Goal: Ask a question

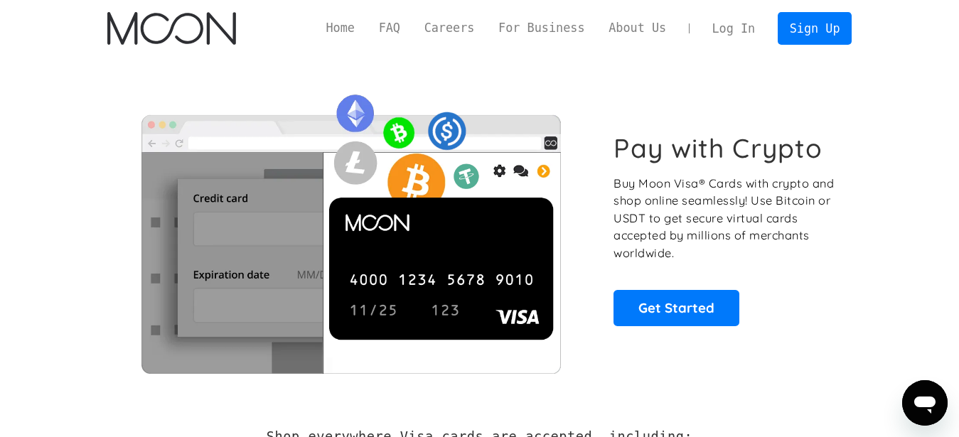
click at [756, 26] on link "Log In" at bounding box center [733, 28] width 67 height 31
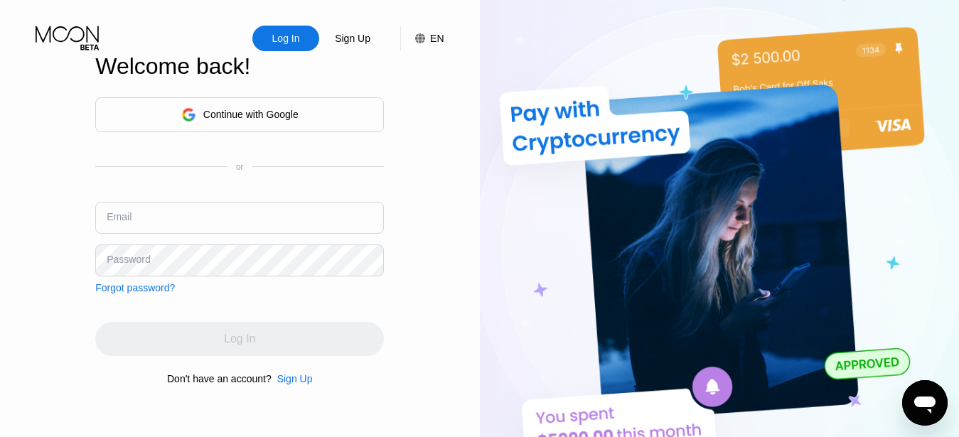
click at [234, 235] on div "Email" at bounding box center [239, 223] width 289 height 43
click at [238, 229] on input "text" at bounding box center [239, 218] width 289 height 32
paste input "[EMAIL_ADDRESS][DOMAIN_NAME]"
type input "[EMAIL_ADDRESS][DOMAIN_NAME]"
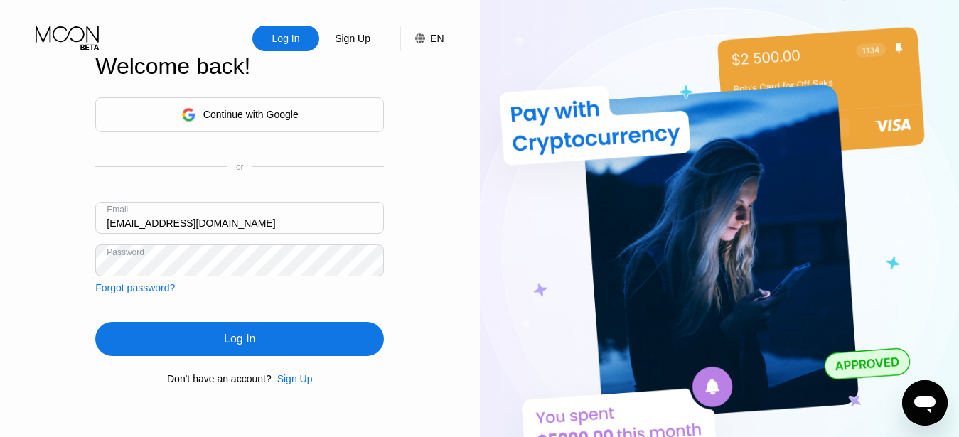
drag, startPoint x: 234, startPoint y: 351, endPoint x: 229, endPoint y: 88, distance: 263.1
click at [234, 350] on div "Log In" at bounding box center [239, 339] width 289 height 34
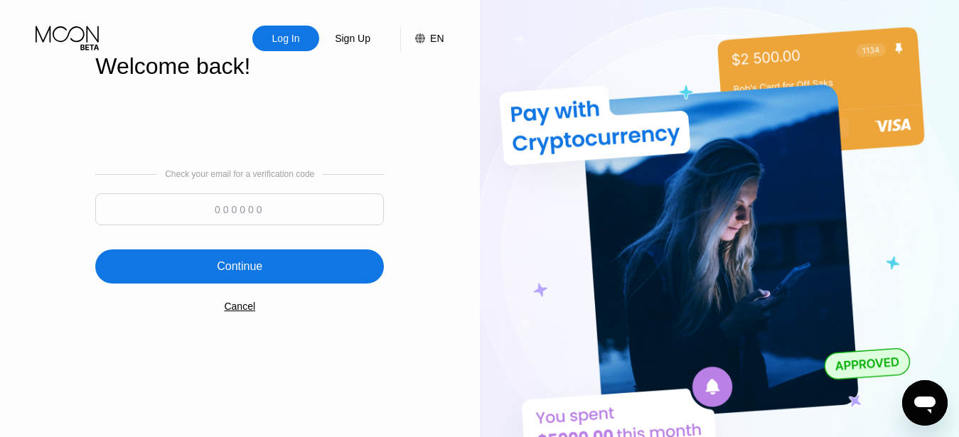
click at [259, 207] on input at bounding box center [239, 209] width 289 height 32
paste input "892815"
type input "892815"
click at [302, 272] on div "Continue" at bounding box center [239, 267] width 289 height 34
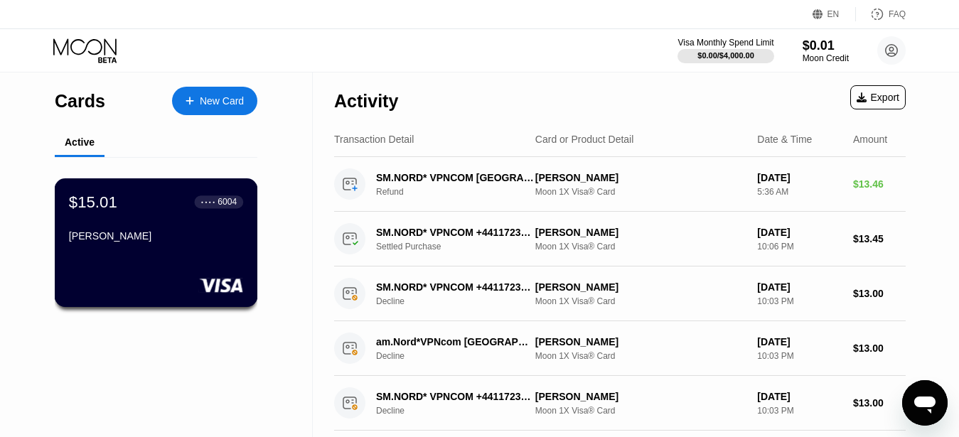
click at [146, 233] on div "$15.01 ● ● ● ● 6004 [PERSON_NAME]" at bounding box center [156, 220] width 174 height 55
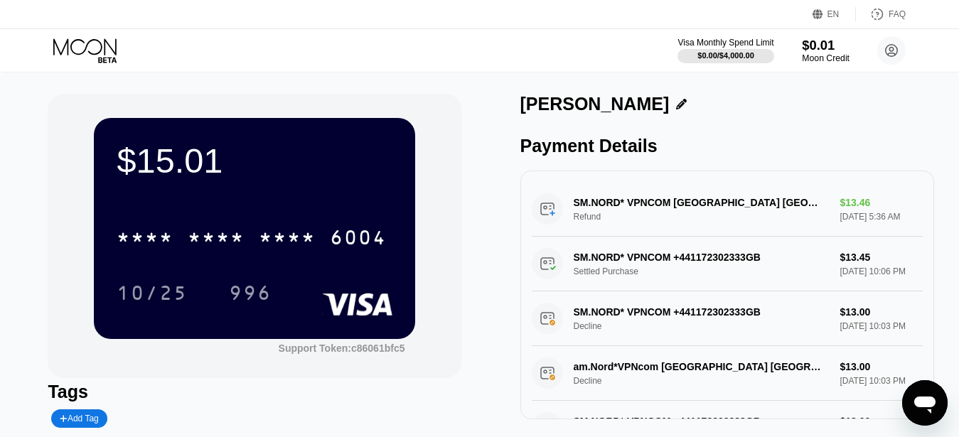
click at [835, 55] on div "Moon Credit" at bounding box center [826, 58] width 48 height 10
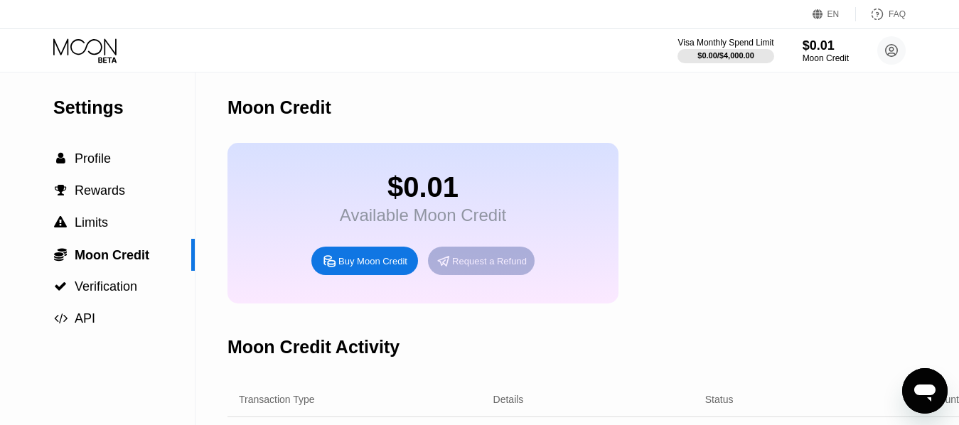
click at [479, 267] on div "Request a Refund" at bounding box center [489, 261] width 75 height 12
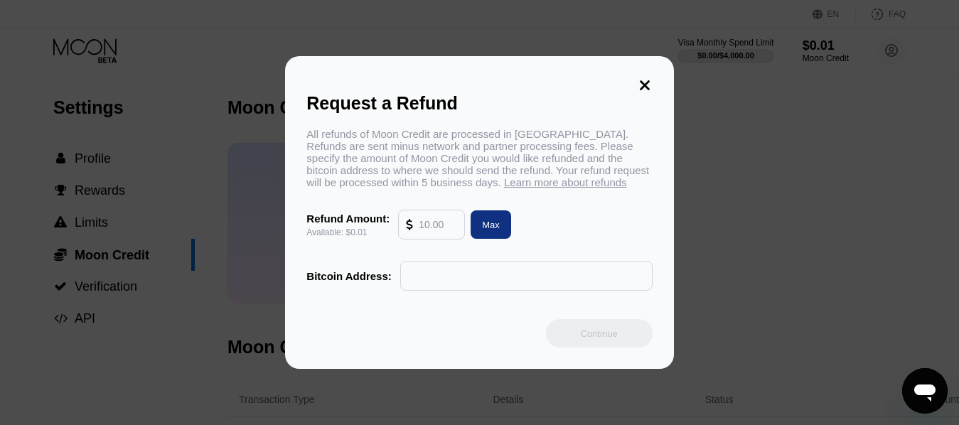
click at [646, 83] on icon at bounding box center [645, 85] width 16 height 16
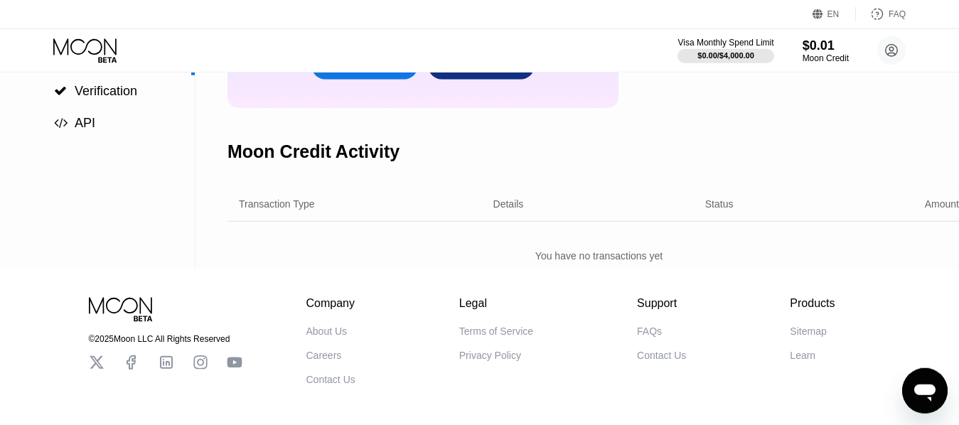
scroll to position [276, 0]
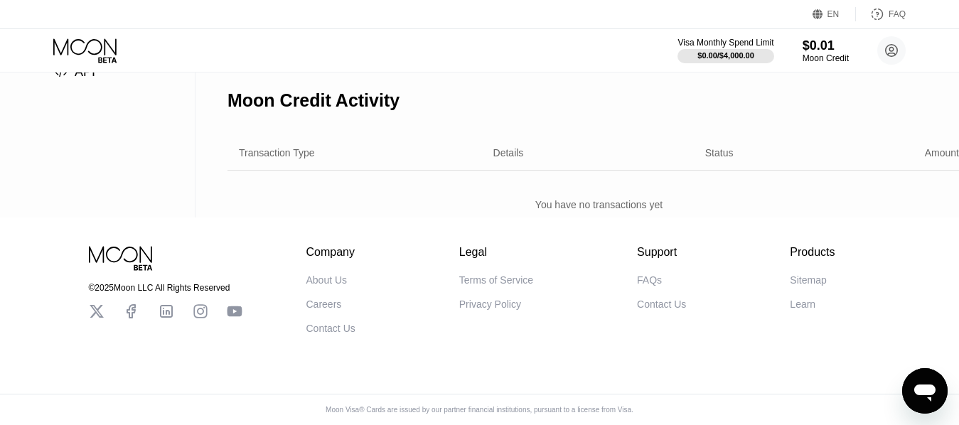
click at [637, 274] on div "FAQs" at bounding box center [649, 279] width 25 height 11
click at [815, 58] on div "Moon Credit" at bounding box center [826, 58] width 48 height 10
click at [86, 59] on icon at bounding box center [86, 50] width 66 height 25
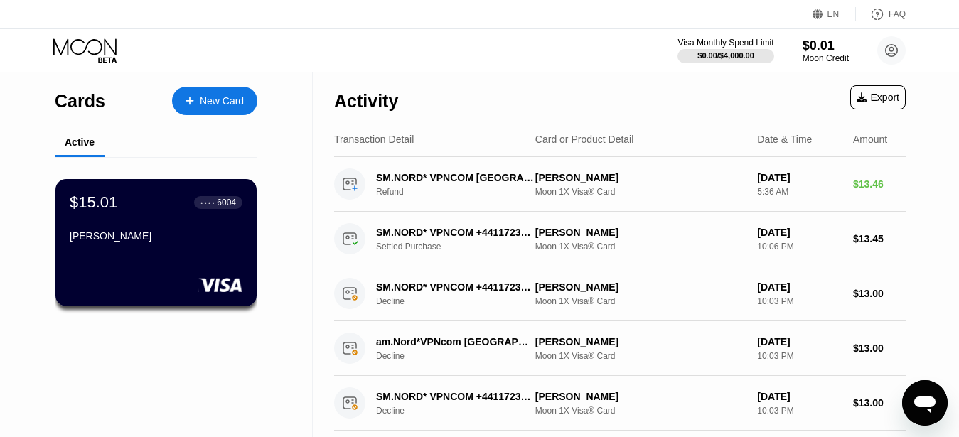
click at [221, 97] on div "New Card" at bounding box center [222, 101] width 44 height 12
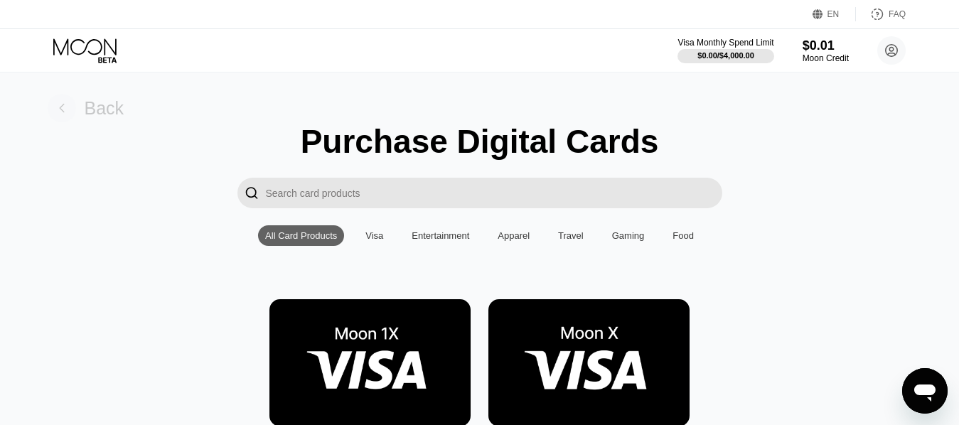
click at [61, 106] on rect at bounding box center [62, 108] width 28 height 28
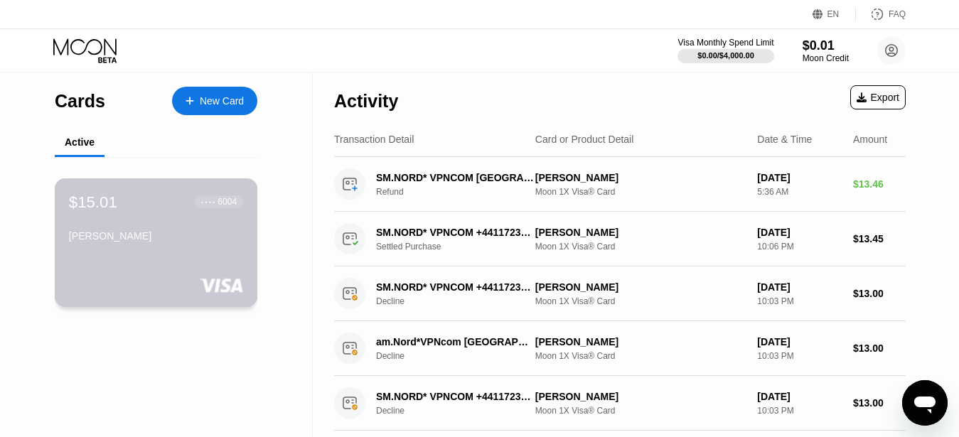
click at [218, 258] on div "$15.01 ● ● ● ● 6004 [PERSON_NAME]" at bounding box center [156, 242] width 203 height 129
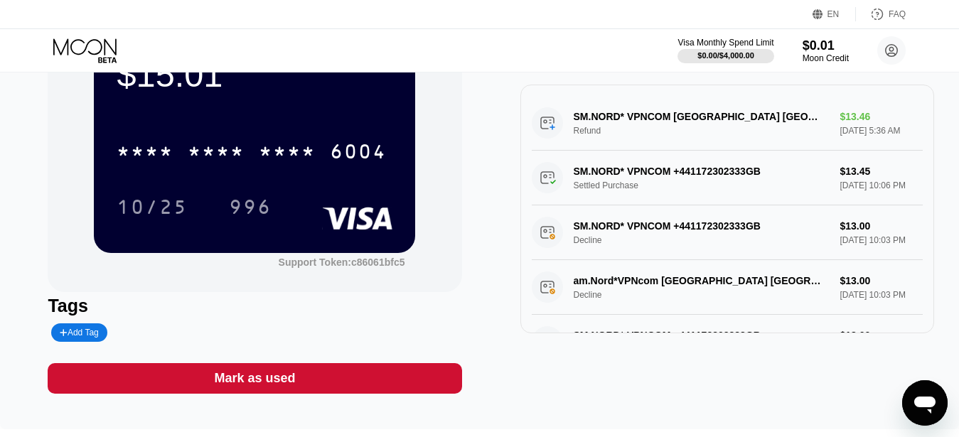
scroll to position [4, 0]
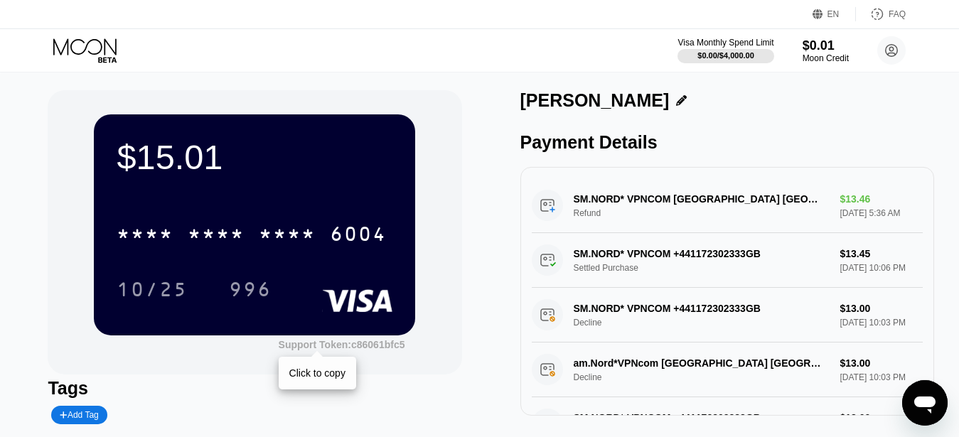
click at [382, 348] on div "Support Token: c86061bfc5" at bounding box center [342, 344] width 127 height 11
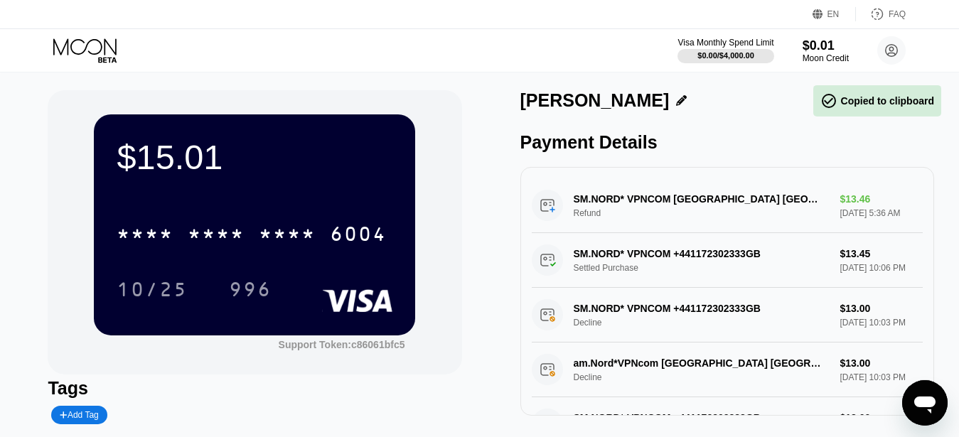
click at [922, 412] on icon "Open messaging window" at bounding box center [925, 403] width 26 height 26
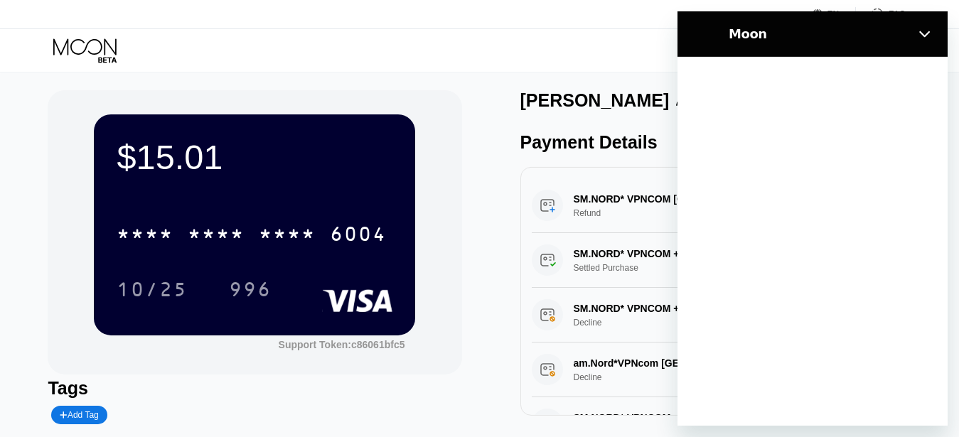
scroll to position [0, 0]
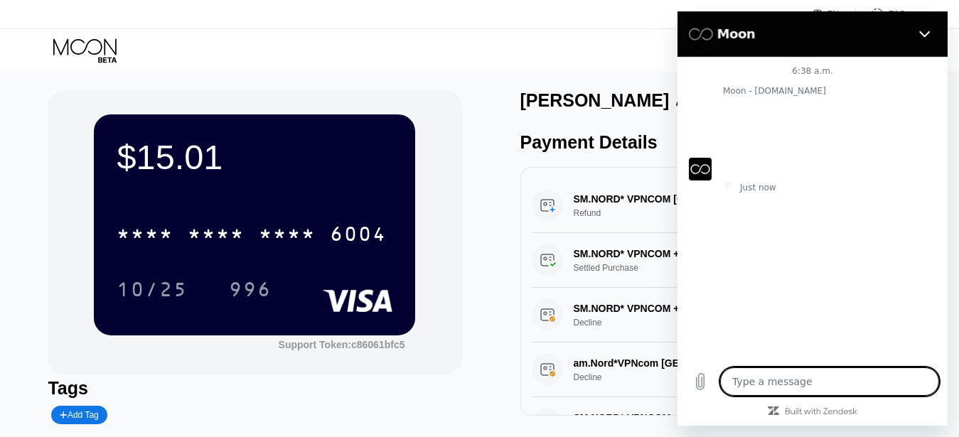
type textarea "x"
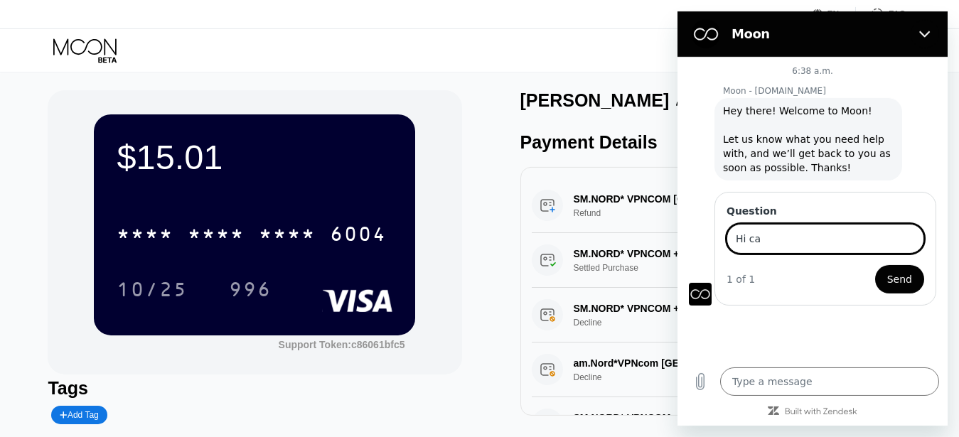
type input "Hi ca"
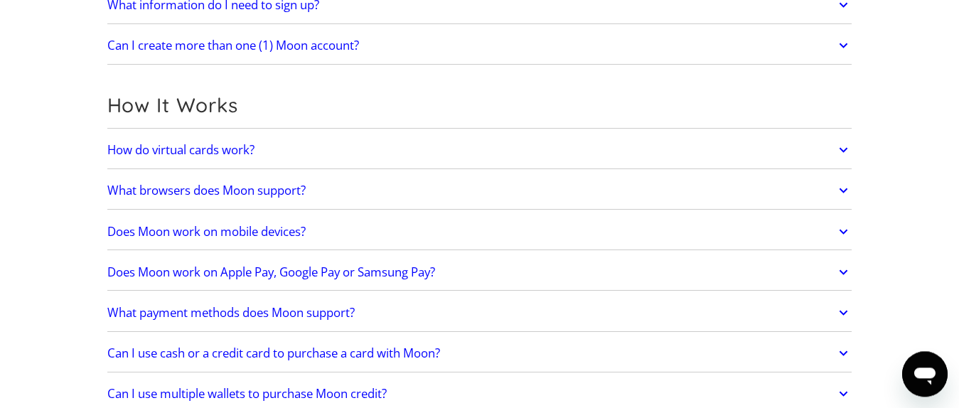
scroll to position [610, 0]
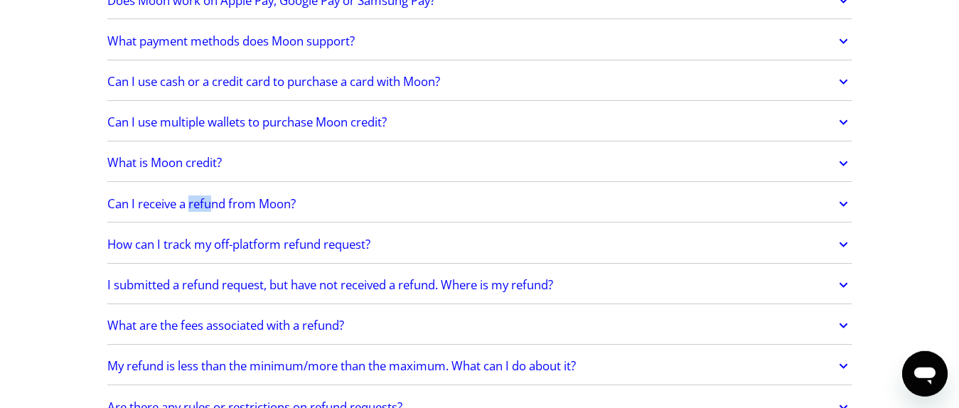
click at [834, 212] on link "Can I receive a refund from Moon?" at bounding box center [479, 204] width 745 height 30
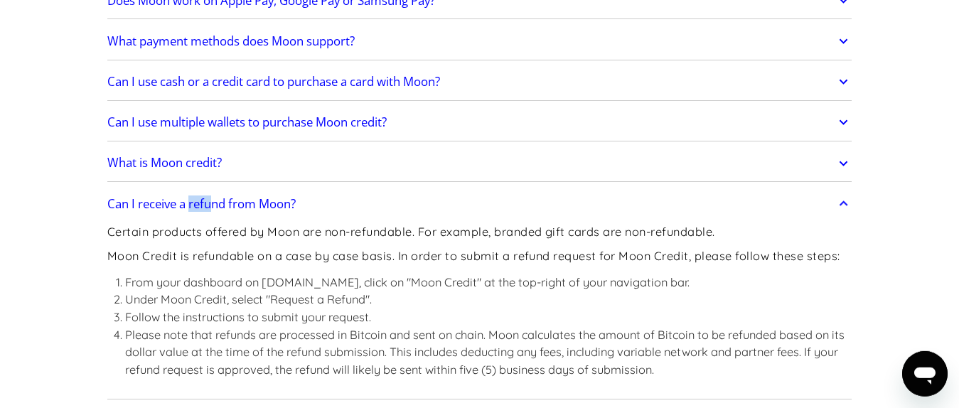
click at [834, 212] on link "Can I receive a refund from Moon?" at bounding box center [479, 204] width 745 height 30
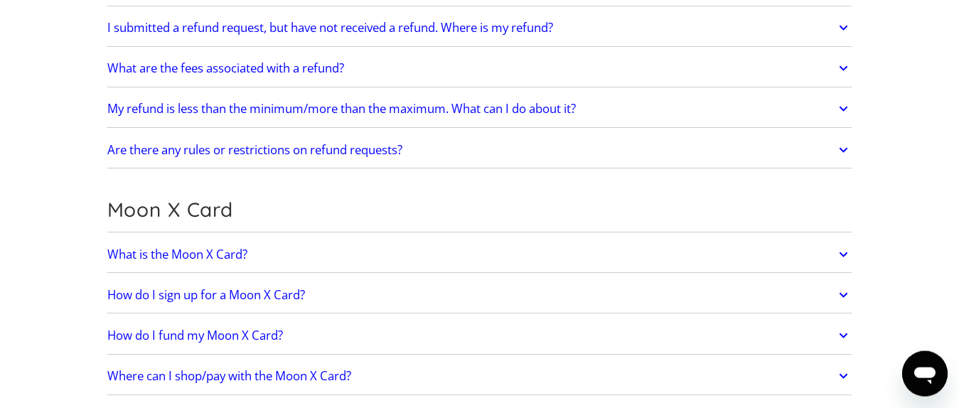
scroll to position [894, 0]
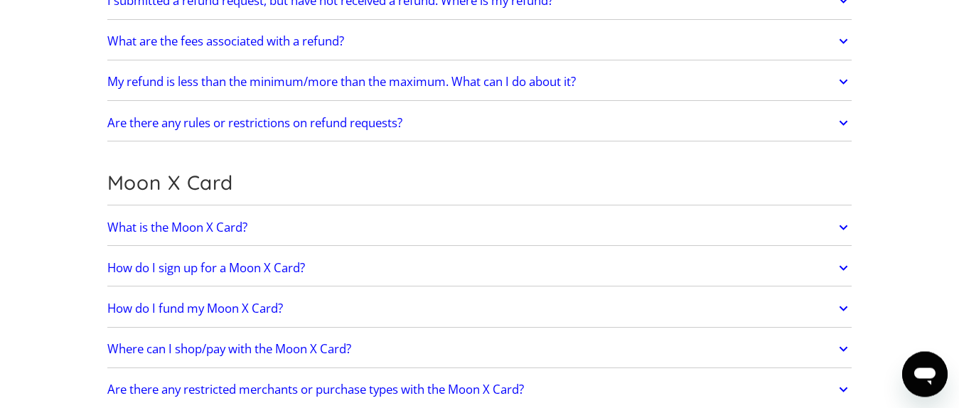
click at [832, 129] on link "Are there any rules or restrictions on refund requests?" at bounding box center [479, 123] width 745 height 30
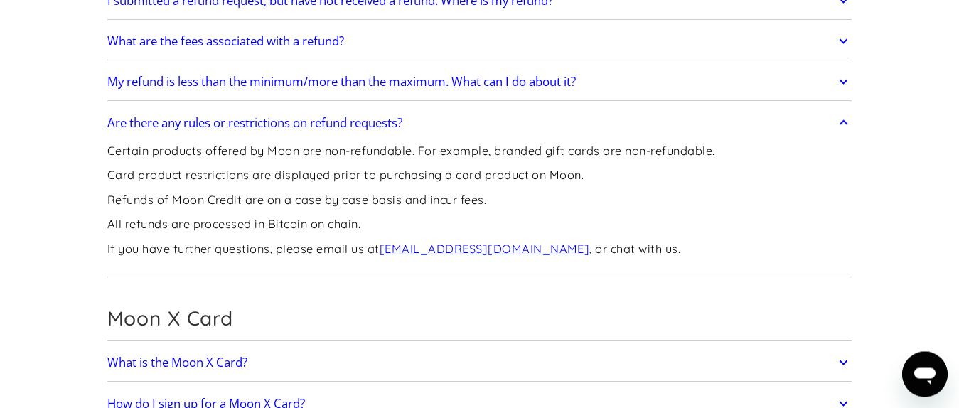
click at [835, 129] on link "Are there any rules or restrictions on refund requests?" at bounding box center [479, 123] width 745 height 30
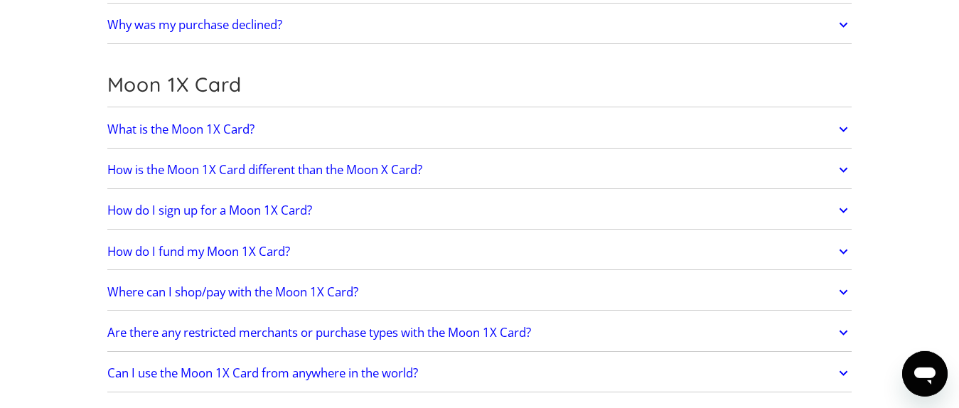
scroll to position [1599, 0]
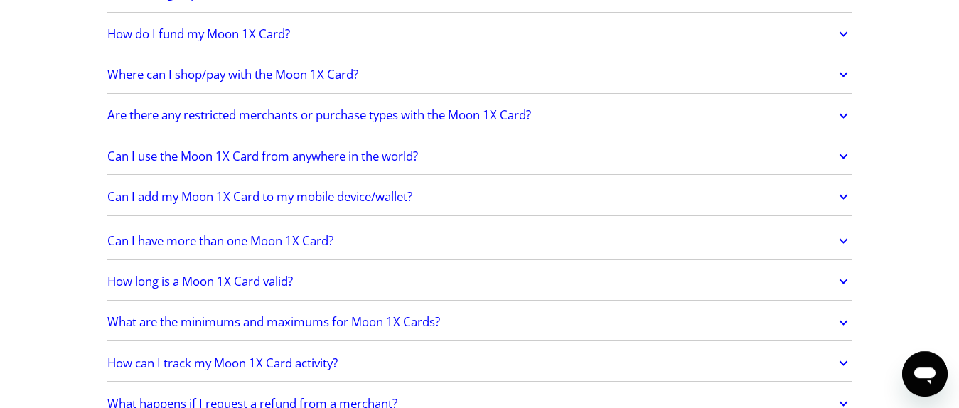
scroll to position [1886, 0]
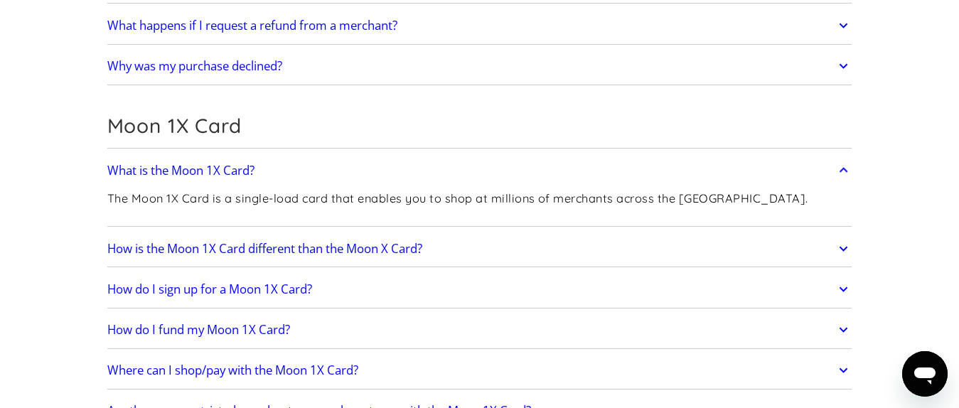
scroll to position [1590, 0]
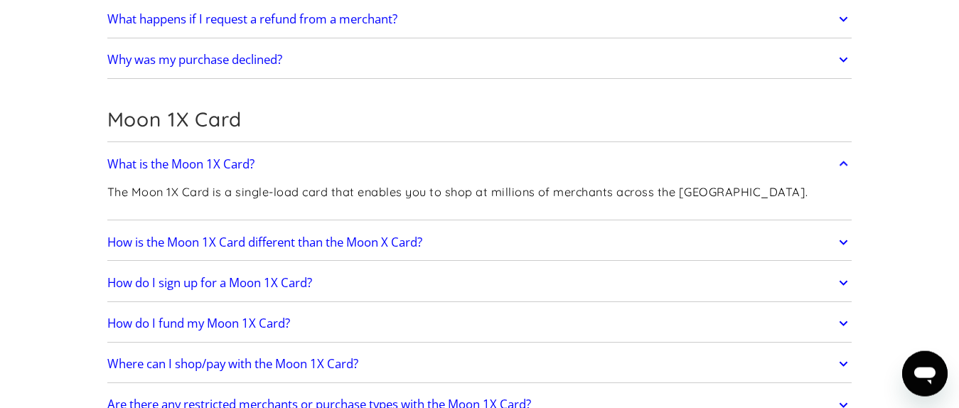
click at [841, 243] on icon at bounding box center [843, 243] width 16 height 26
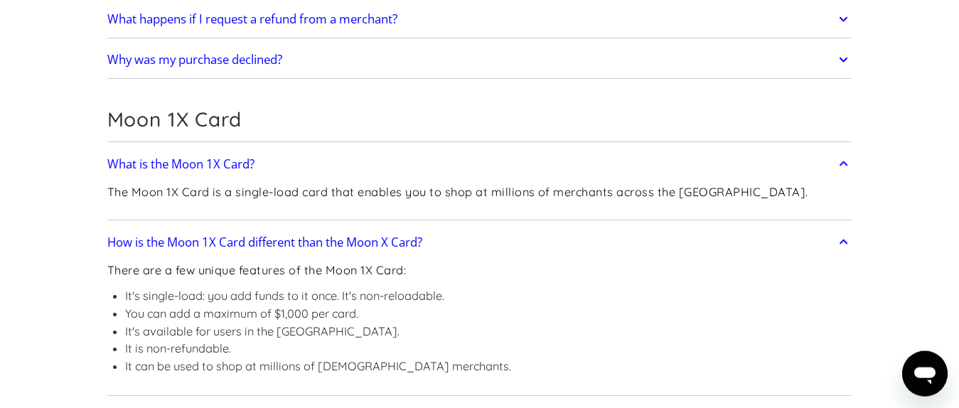
scroll to position [1674, 0]
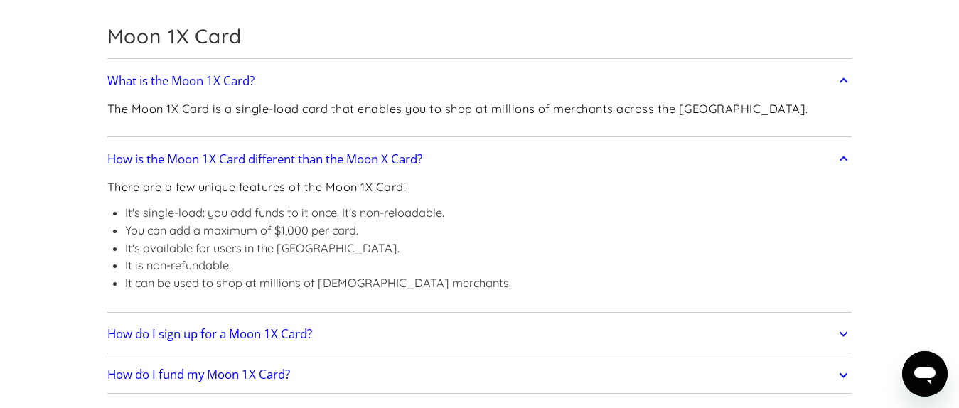
click at [928, 380] on icon "Open messaging window" at bounding box center [925, 373] width 26 height 26
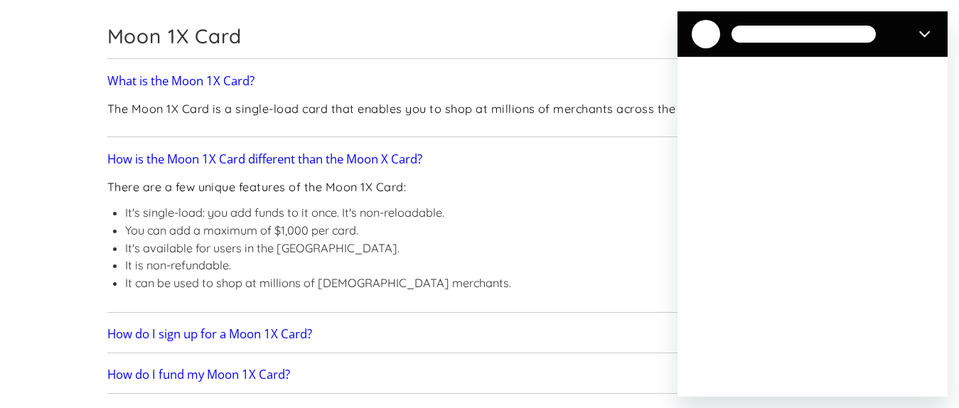
scroll to position [0, 0]
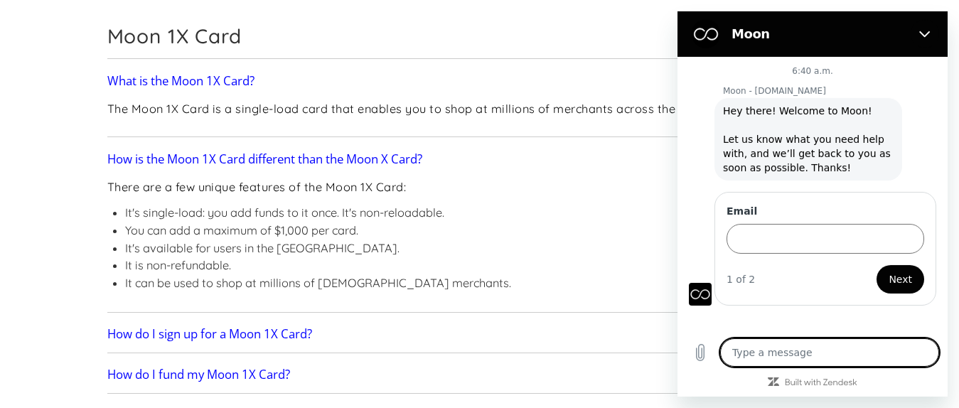
click at [776, 348] on textarea at bounding box center [829, 352] width 219 height 28
click at [755, 230] on input "Email" at bounding box center [826, 238] width 198 height 30
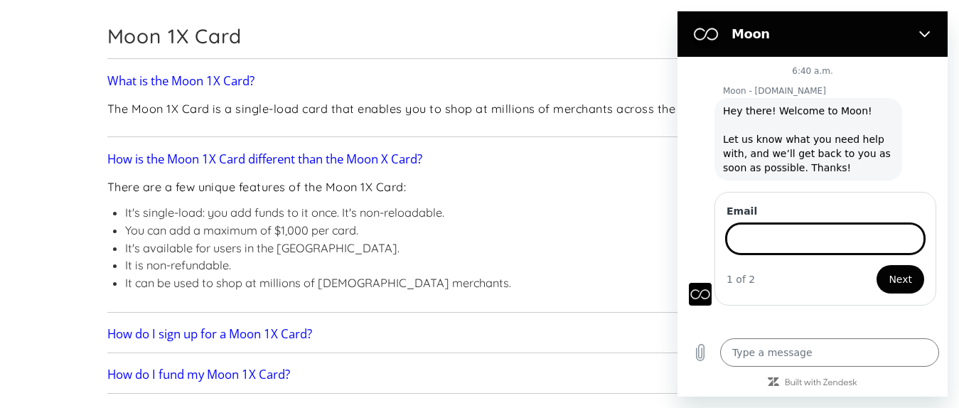
type textarea "x"
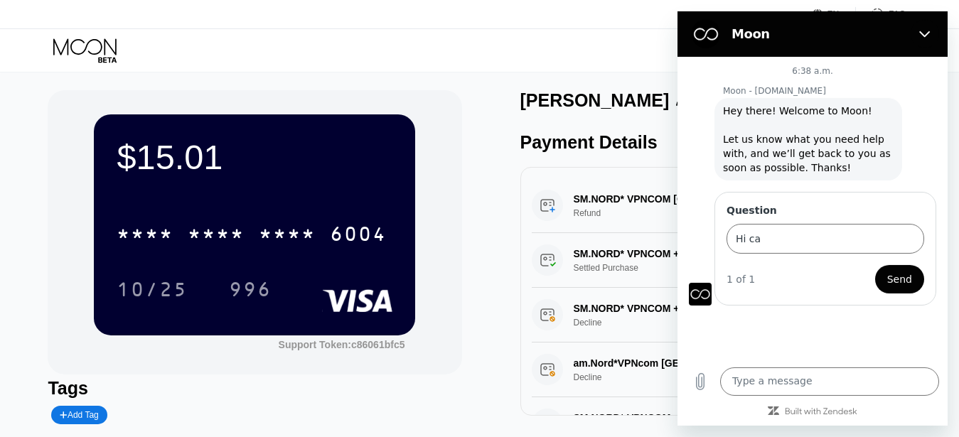
scroll to position [4, 0]
drag, startPoint x: 776, startPoint y: 227, endPoint x: 710, endPoint y: 223, distance: 66.3
click at [727, 223] on input "Hi ca" at bounding box center [826, 238] width 198 height 30
paste input "[EMAIL_ADDRESS][DOMAIN_NAME]"
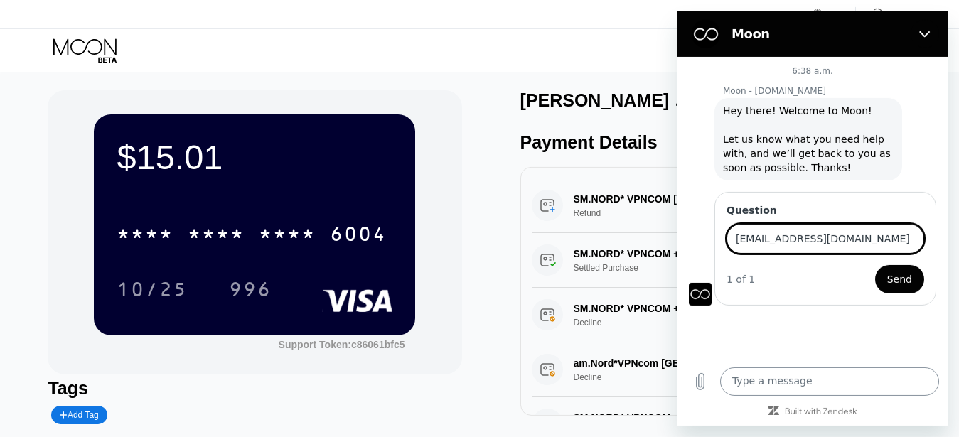
type input "[EMAIL_ADDRESS][DOMAIN_NAME]"
click at [791, 375] on textarea at bounding box center [829, 381] width 219 height 28
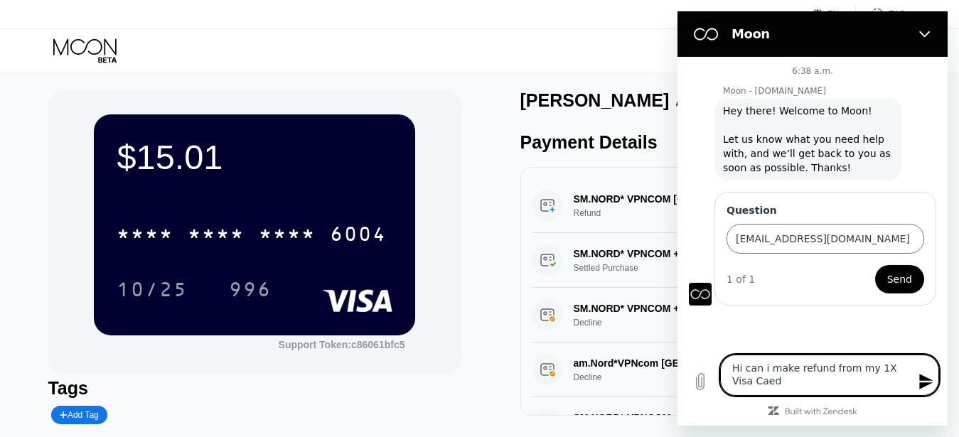
click at [860, 370] on textarea "Hi can i make refund from my 1X Visa Caed" at bounding box center [829, 374] width 219 height 41
click at [774, 383] on textarea "Hi can i make refund from my Moon 1X Visa Caed" at bounding box center [829, 374] width 219 height 41
click at [769, 382] on textarea "Hi can i make refund from my Moon 1X Visa Caed" at bounding box center [829, 374] width 219 height 41
type textarea "Hi can i make refund from my Moon 1X Visa Card? Regards"
click at [926, 385] on icon "Send message" at bounding box center [926, 381] width 17 height 17
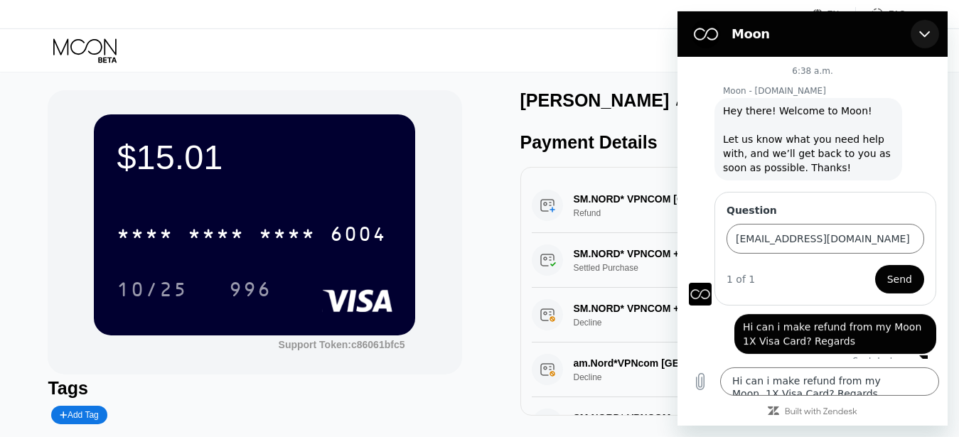
click at [925, 39] on button "Close" at bounding box center [925, 33] width 28 height 28
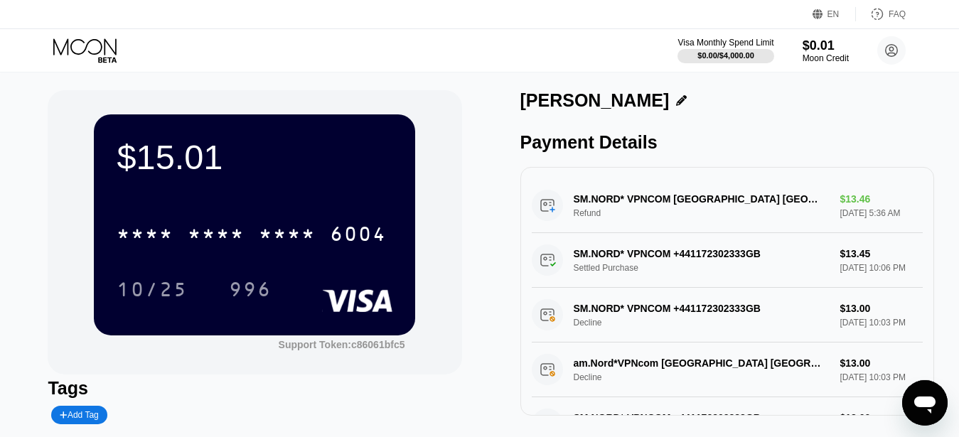
scroll to position [153, 0]
click at [913, 409] on icon "Open messaging window" at bounding box center [925, 403] width 26 height 26
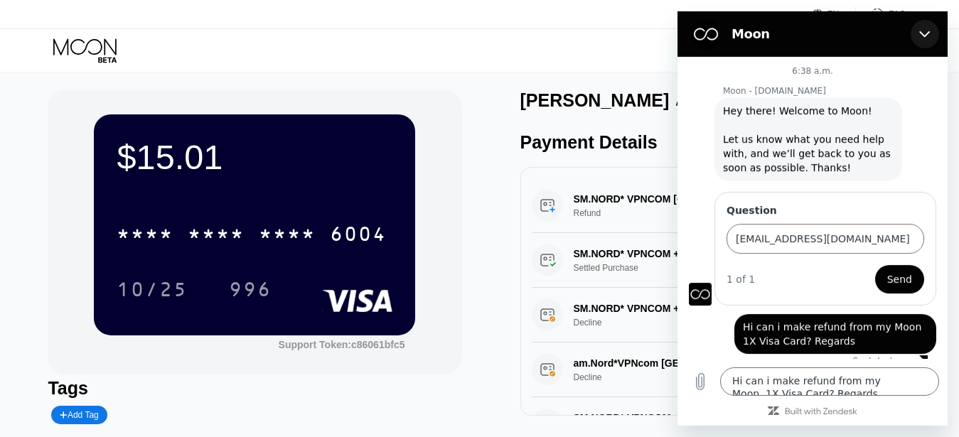
click at [929, 33] on icon "Close" at bounding box center [924, 33] width 11 height 11
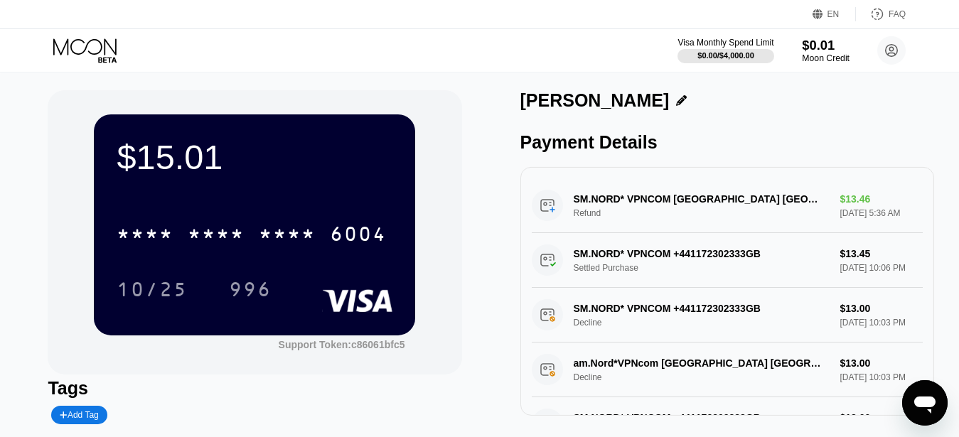
click at [831, 58] on div "Moon Credit" at bounding box center [826, 58] width 48 height 10
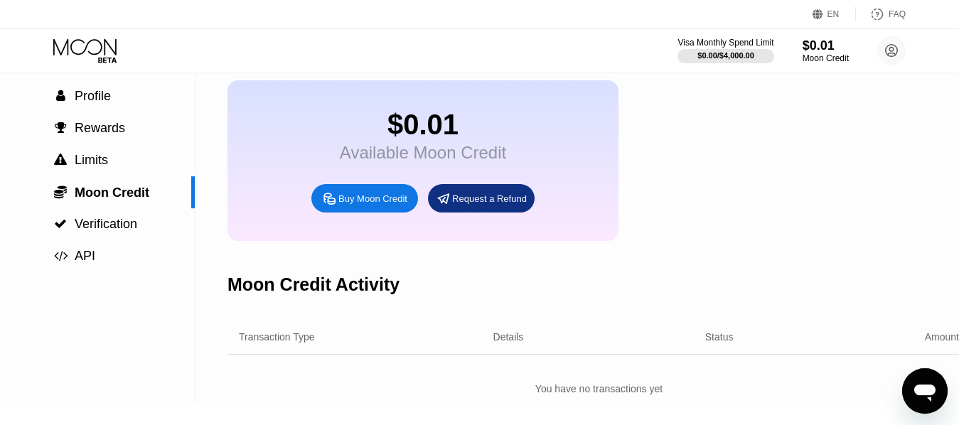
scroll to position [61, 0]
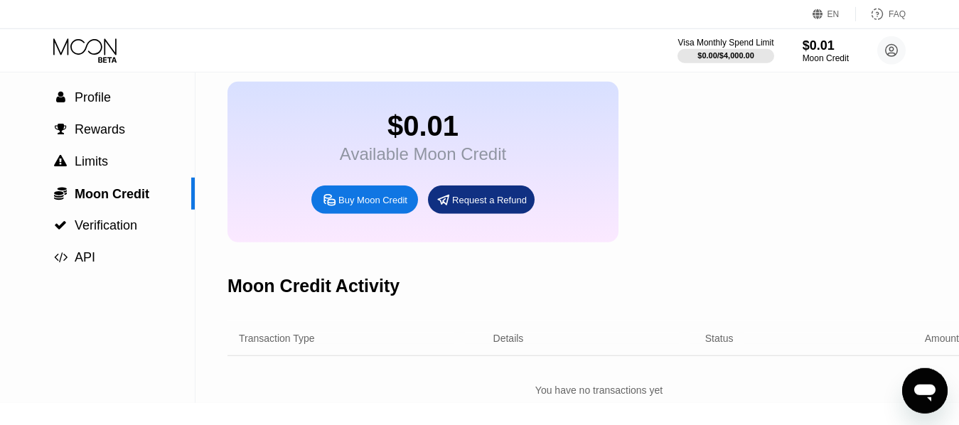
click at [368, 203] on div "Buy Moon Credit" at bounding box center [364, 200] width 107 height 28
type input "0"
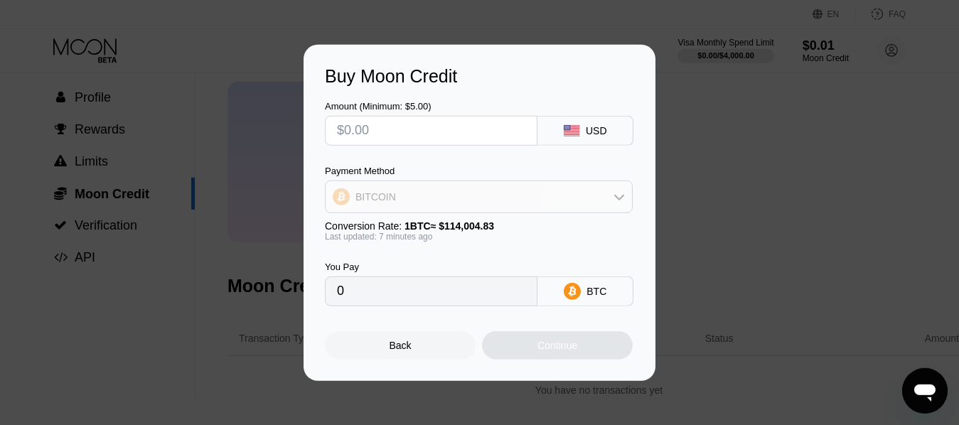
click at [604, 191] on div "BITCOIN" at bounding box center [479, 197] width 306 height 28
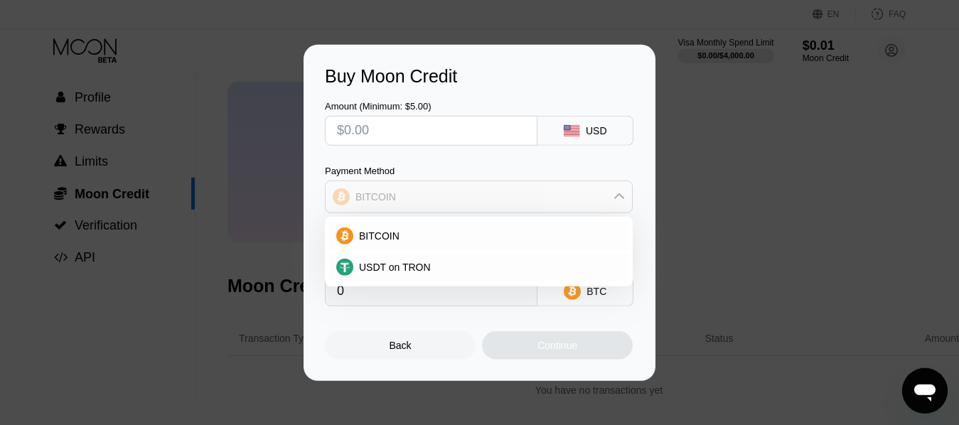
click at [604, 191] on div "BITCOIN" at bounding box center [479, 197] width 306 height 28
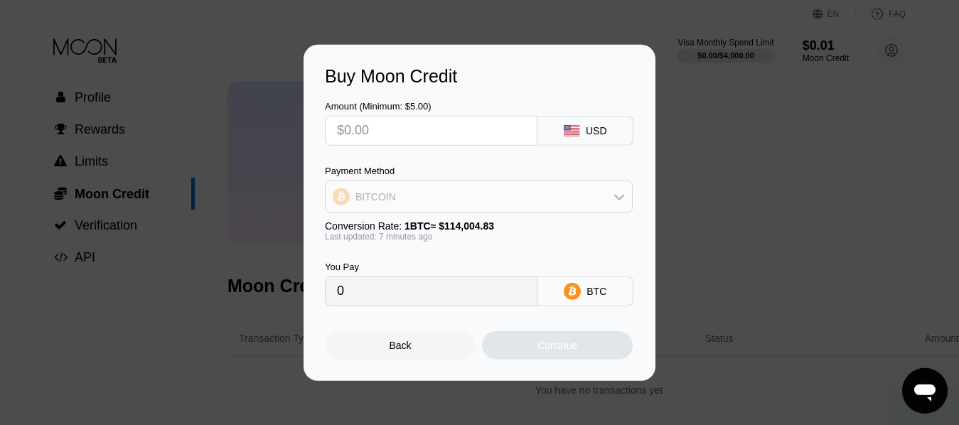
click at [604, 191] on div "BITCOIN" at bounding box center [479, 197] width 306 height 28
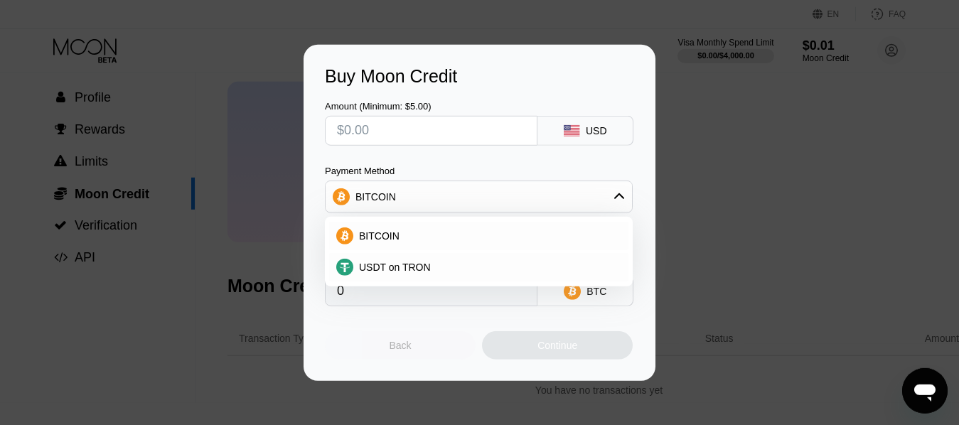
click at [384, 354] on div "Back" at bounding box center [400, 345] width 151 height 28
